Goal: Check status: Check status

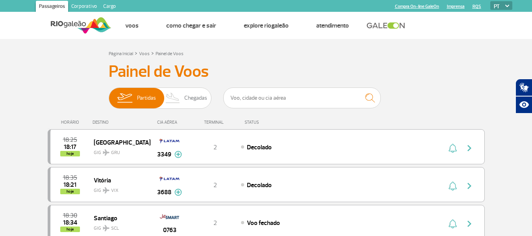
click at [242, 94] on input "text" at bounding box center [301, 97] width 157 height 21
type input "7722"
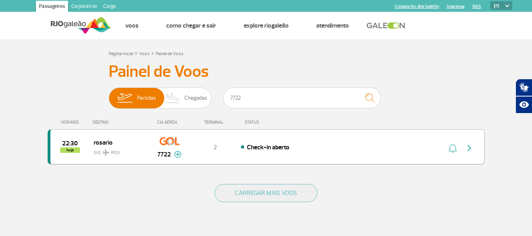
click at [101, 143] on span "rosario" at bounding box center [119, 142] width 50 height 10
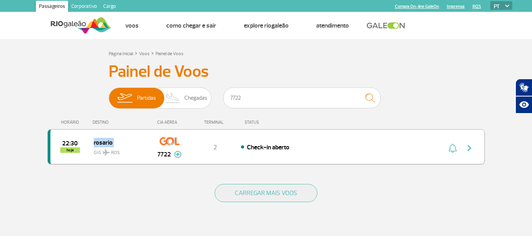
click at [101, 143] on span "rosario" at bounding box center [119, 142] width 50 height 10
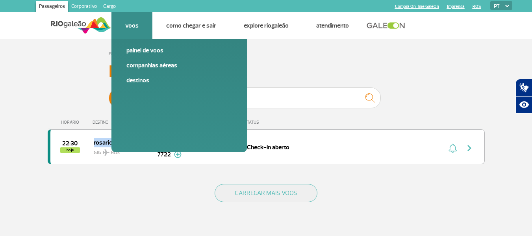
click at [144, 53] on link "Painel de voos" at bounding box center [178, 50] width 105 height 9
